Goal: Information Seeking & Learning: Learn about a topic

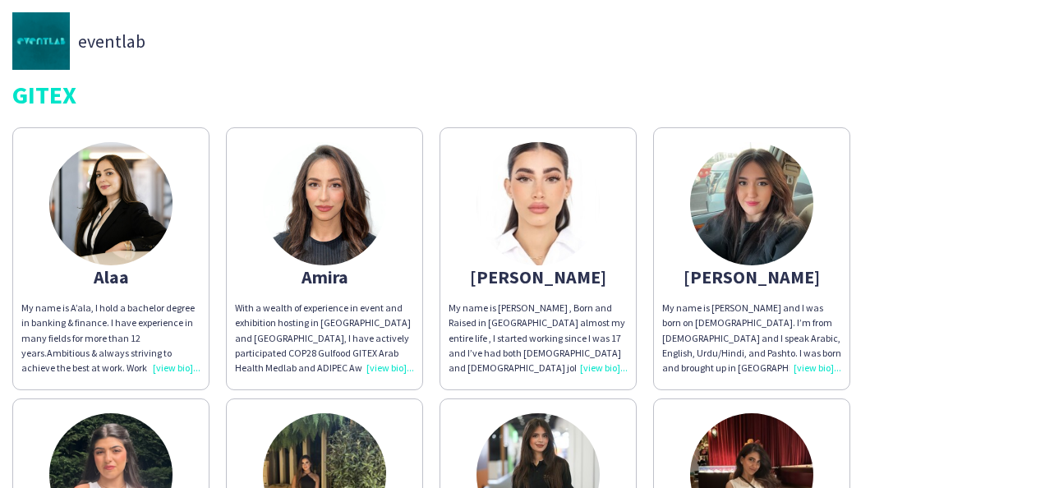
click at [601, 371] on div "My name is [PERSON_NAME] , Born and Raised in [GEOGRAPHIC_DATA] almost my entir…" at bounding box center [538, 338] width 179 height 75
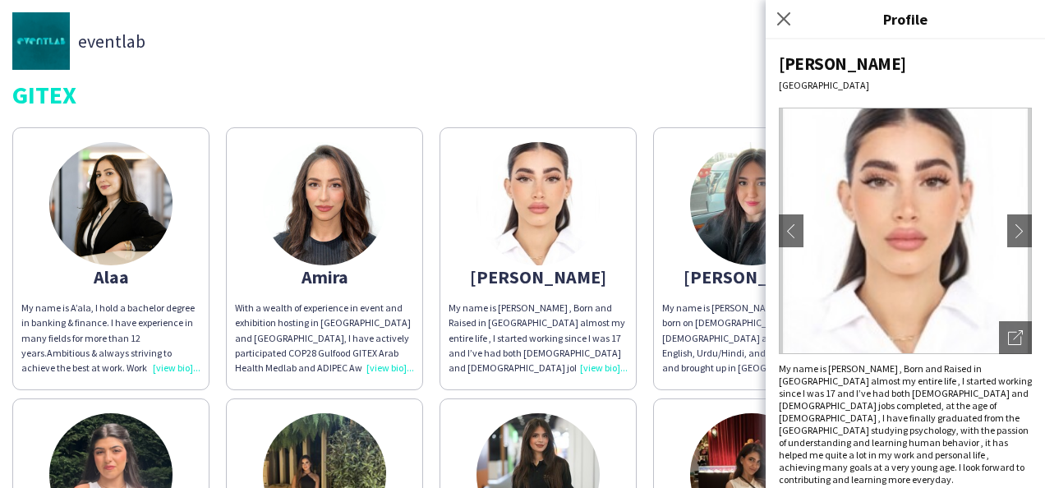
click at [546, 80] on div "eventlab GITEX" at bounding box center [522, 59] width 1020 height 94
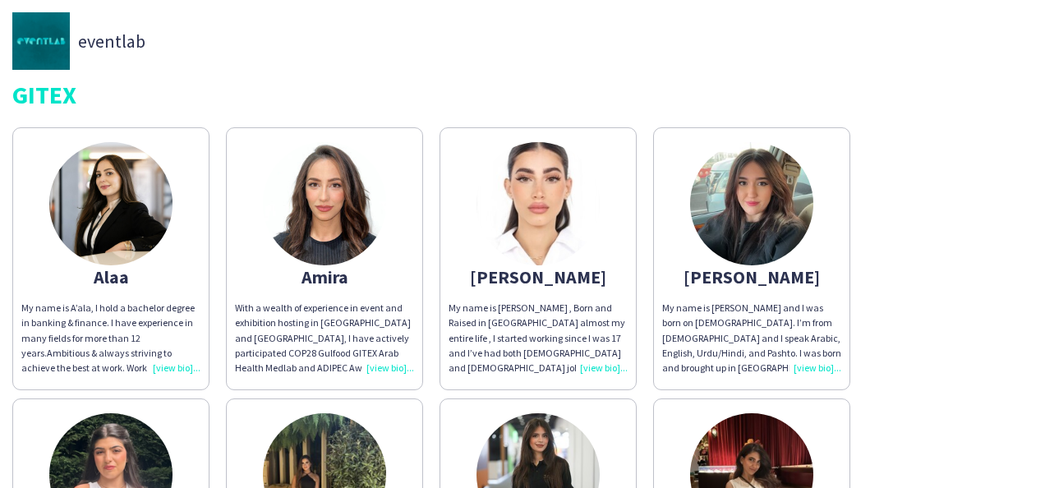
click at [180, 367] on div "My name is A’ala, I hold a bachelor degree in banking & finance. I have experie…" at bounding box center [110, 338] width 179 height 75
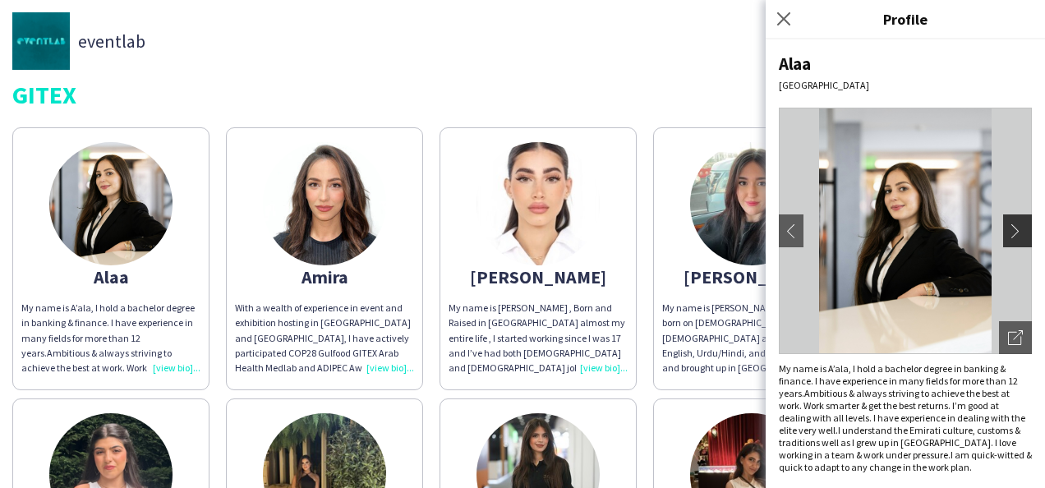
click at [1008, 232] on app-icon "chevron-right" at bounding box center [1019, 230] width 23 height 15
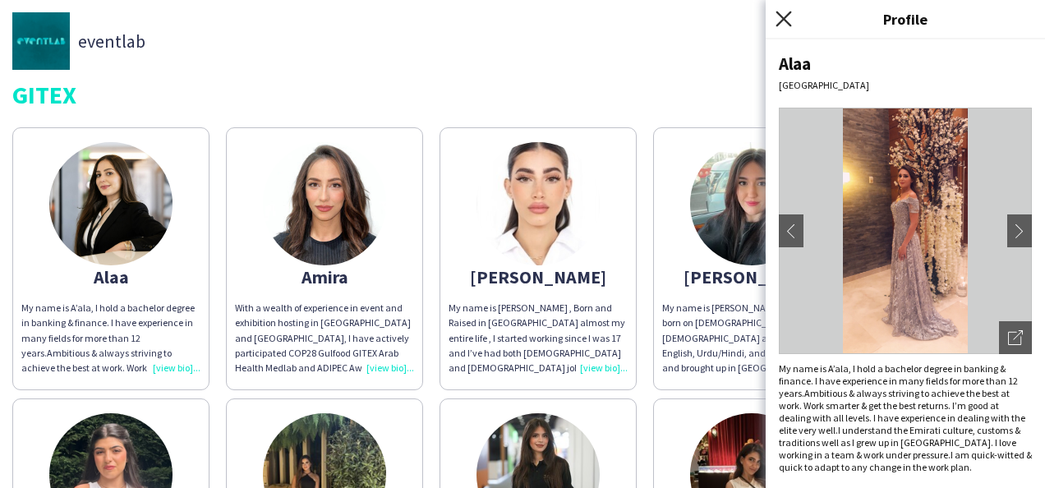
click at [776, 16] on icon "Close pop-in" at bounding box center [784, 19] width 16 height 16
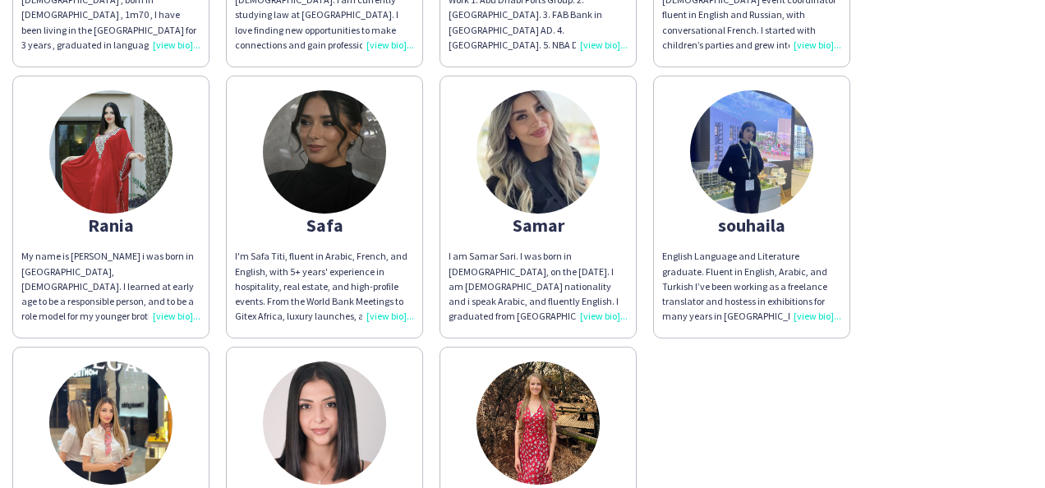
scroll to position [1392, 0]
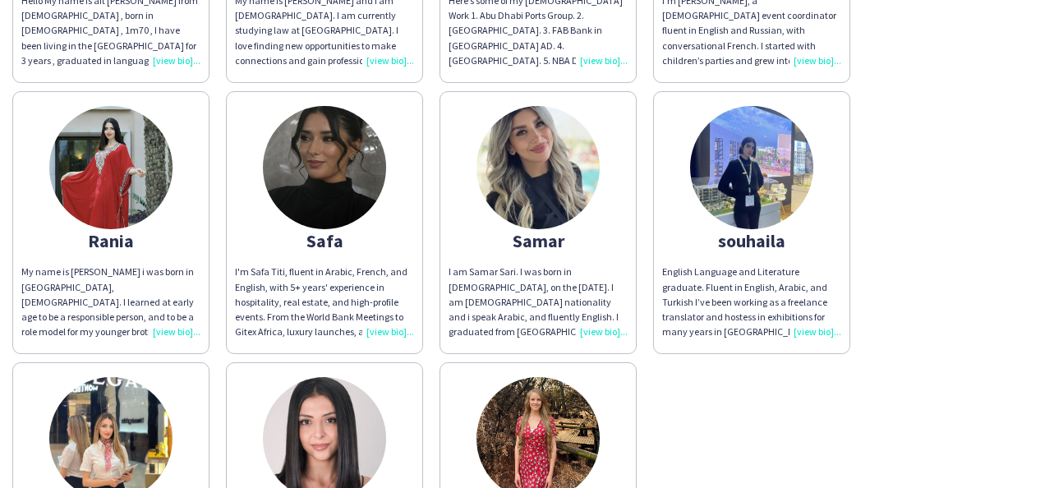
click at [122, 156] on img at bounding box center [110, 167] width 123 height 123
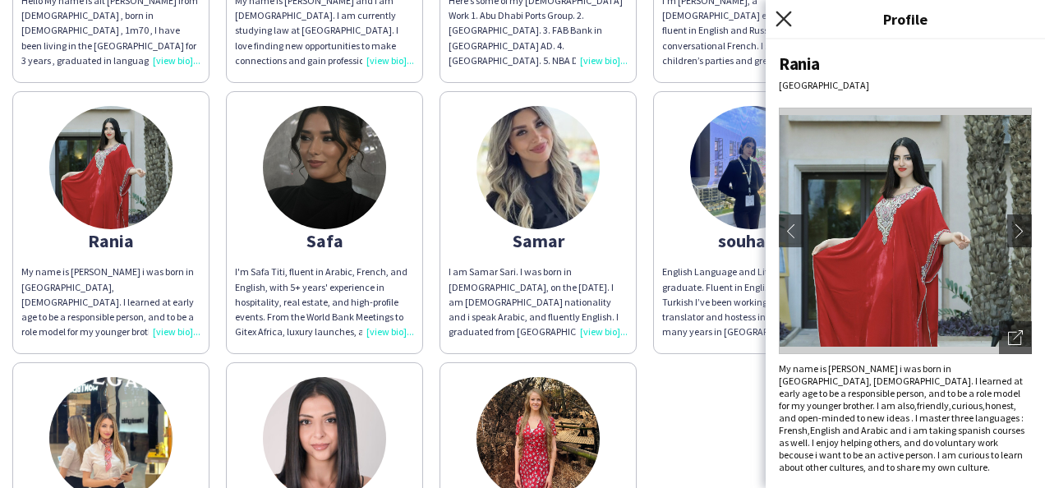
click at [783, 18] on icon at bounding box center [784, 19] width 16 height 16
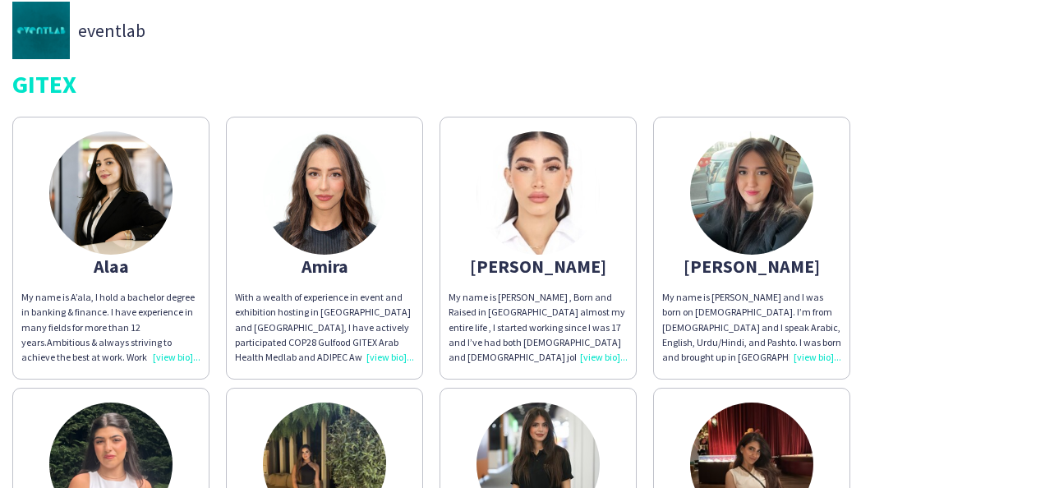
scroll to position [0, 0]
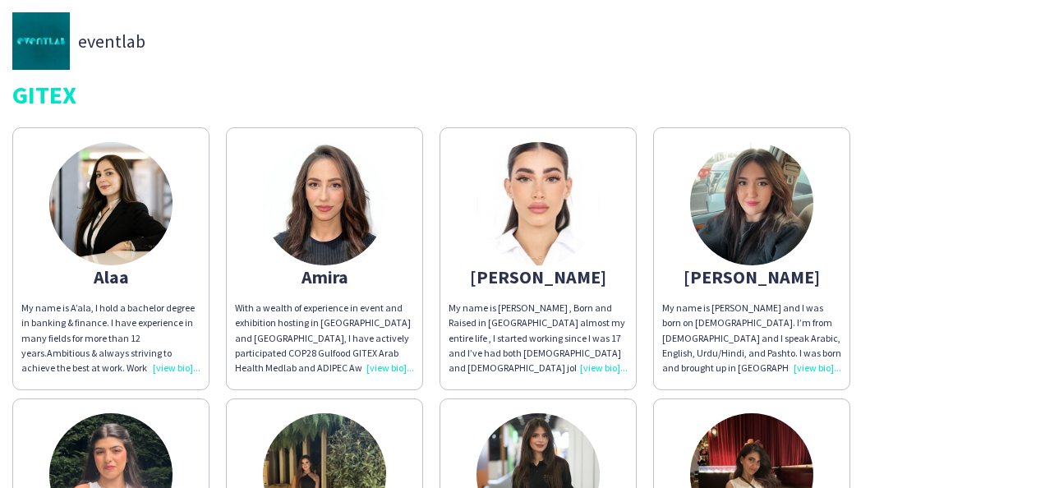
click at [177, 368] on div "My name is A’ala, I hold a bachelor degree in banking & finance. I have experie…" at bounding box center [110, 338] width 179 height 75
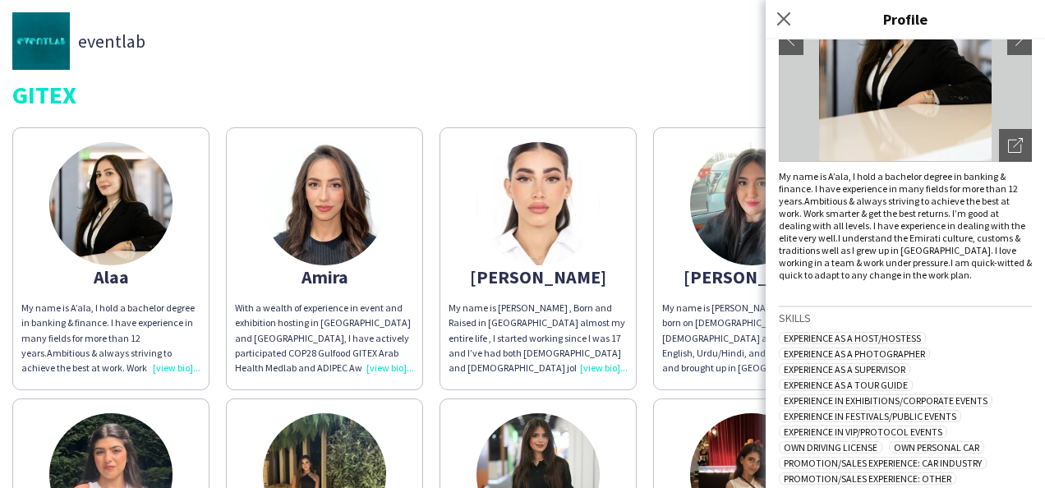
scroll to position [340, 0]
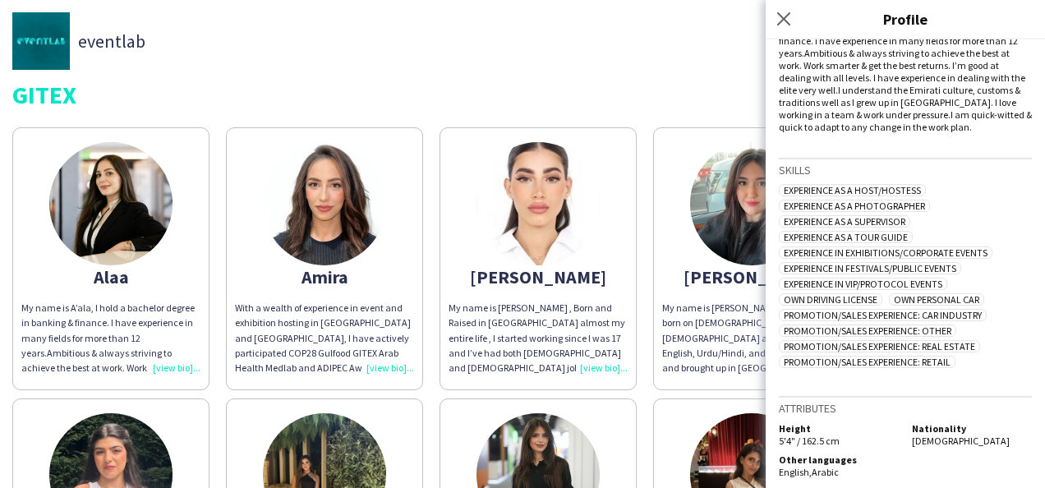
drag, startPoint x: 955, startPoint y: 357, endPoint x: 774, endPoint y: 195, distance: 243.2
click at [774, 195] on div "Alaa [GEOGRAPHIC_DATA] chevron-left chevron-right Open photos pop-in My name is…" at bounding box center [905, 263] width 279 height 449
drag, startPoint x: 774, startPoint y: 195, endPoint x: 1001, endPoint y: 228, distance: 229.2
click at [1001, 228] on div "Experience as a Host/Hostess Experience as a Photographer Experience as a Super…" at bounding box center [905, 277] width 253 height 187
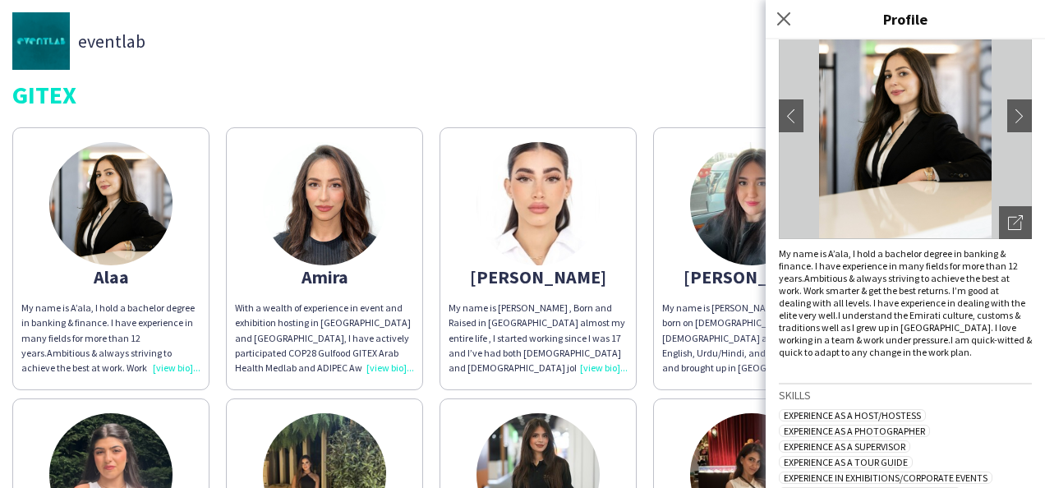
scroll to position [114, 0]
click at [434, 63] on div "eventlab" at bounding box center [522, 41] width 1020 height 58
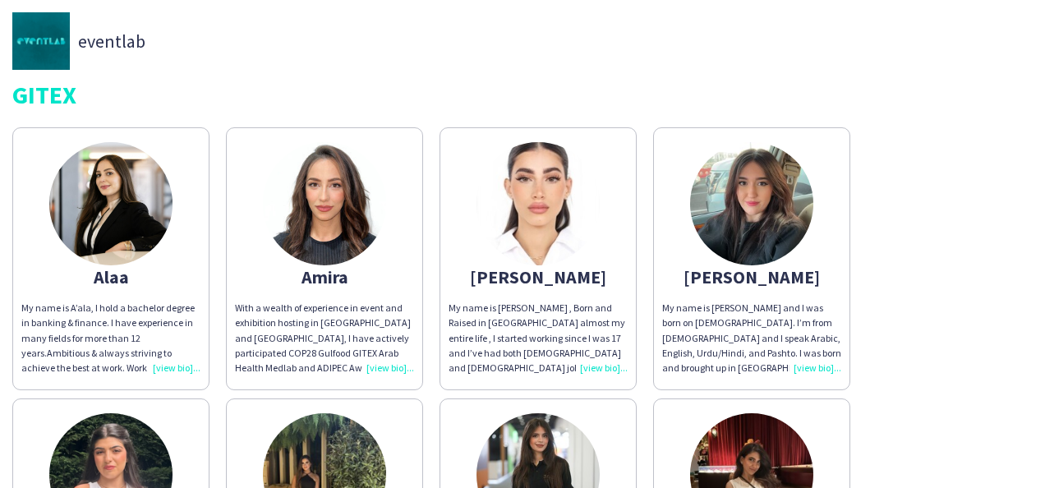
click at [886, 104] on div "GITEX" at bounding box center [522, 94] width 1020 height 25
